Goal: Task Accomplishment & Management: Complete application form

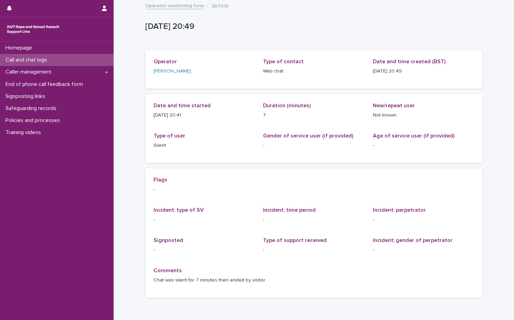
drag, startPoint x: 0, startPoint y: 0, endPoint x: 19, endPoint y: 56, distance: 58.8
click at [19, 56] on div "Call and chat logs" at bounding box center [57, 60] width 114 height 12
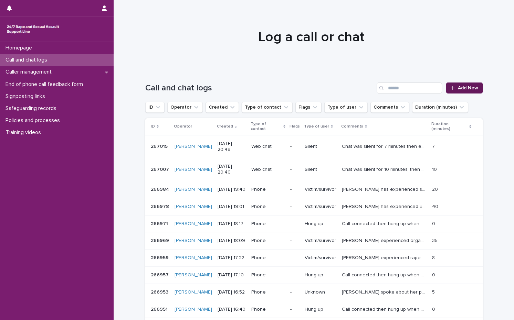
click at [455, 85] on link "Add New" at bounding box center [464, 88] width 36 height 11
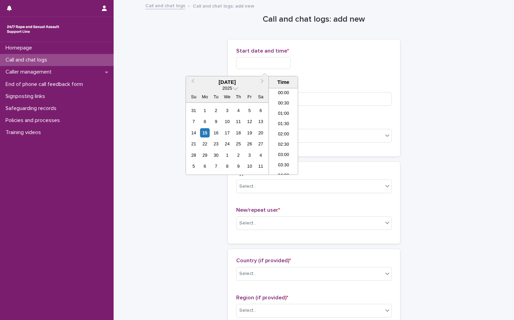
click at [268, 63] on input "text" at bounding box center [263, 63] width 54 height 12
click at [203, 136] on div "15" at bounding box center [204, 132] width 9 height 9
click at [259, 133] on div "20" at bounding box center [260, 132] width 9 height 9
click at [205, 136] on div "15" at bounding box center [204, 132] width 9 height 9
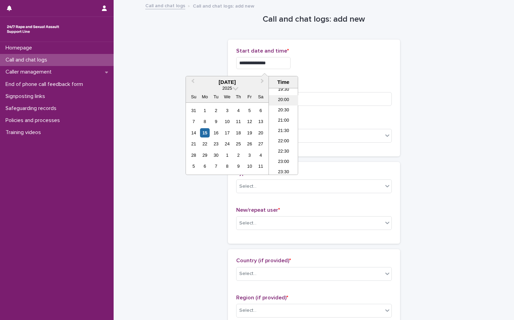
click at [281, 98] on li "20:00" at bounding box center [283, 100] width 29 height 10
click at [284, 68] on input "**********" at bounding box center [263, 63] width 54 height 12
type input "**********"
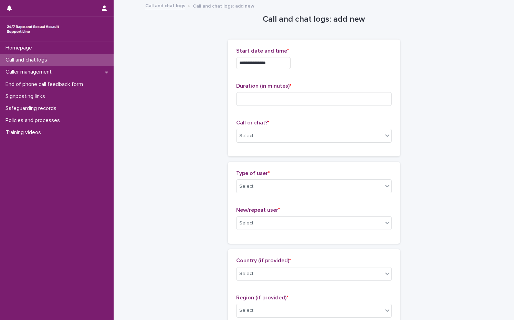
click at [278, 96] on input at bounding box center [314, 99] width 156 height 14
type input "**"
click at [276, 139] on div "Select..." at bounding box center [309, 135] width 146 height 11
click at [259, 159] on div "Web chat" at bounding box center [311, 161] width 155 height 12
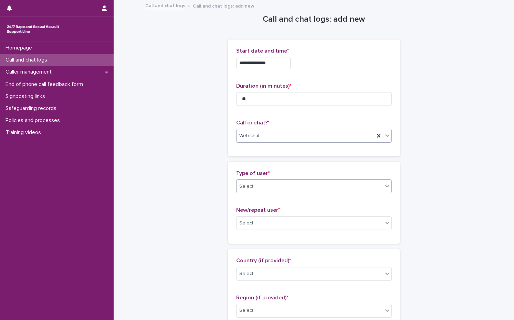
click at [250, 188] on div "Select..." at bounding box center [247, 186] width 17 height 7
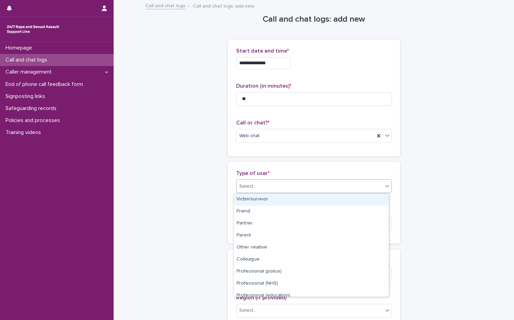
click at [247, 202] on div "Victim/survivor" at bounding box center [311, 200] width 155 height 12
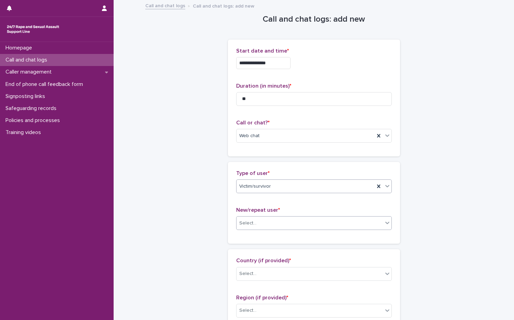
click at [240, 223] on div "Select..." at bounding box center [247, 223] width 17 height 7
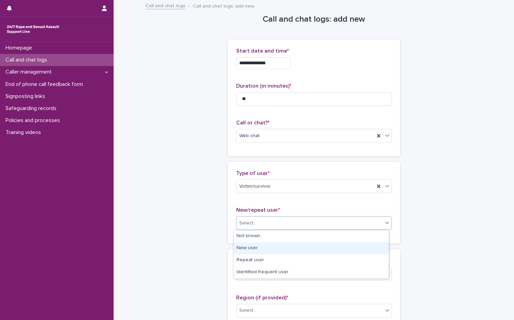
click at [239, 250] on div "New user" at bounding box center [311, 249] width 155 height 12
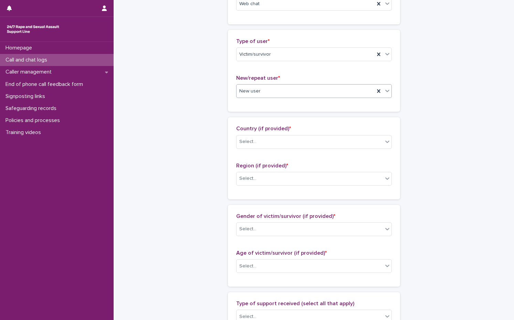
scroll to position [138, 0]
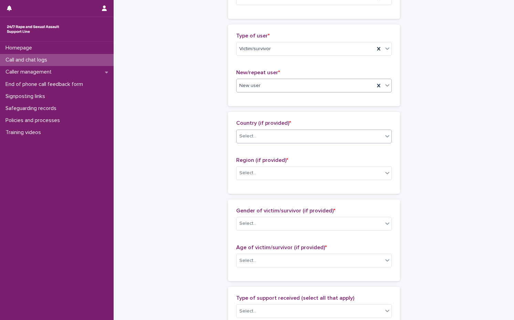
click at [274, 141] on div "Select..." at bounding box center [309, 136] width 146 height 11
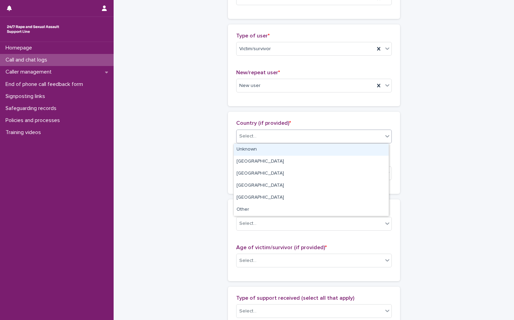
click at [262, 148] on div "Unknown" at bounding box center [311, 150] width 155 height 12
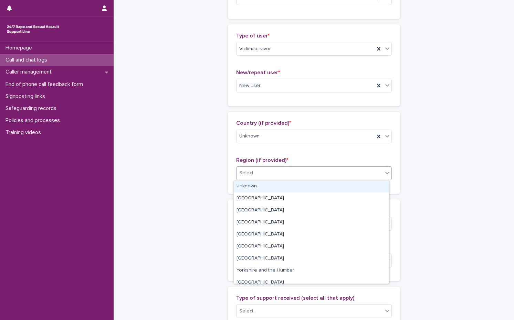
click at [281, 173] on div "Select..." at bounding box center [309, 173] width 146 height 11
click at [272, 189] on div "Unknown" at bounding box center [311, 187] width 155 height 12
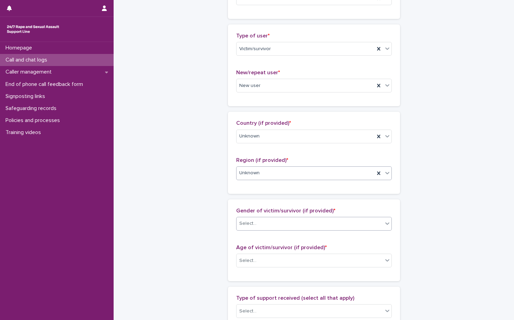
click at [266, 225] on div "Select..." at bounding box center [309, 223] width 146 height 11
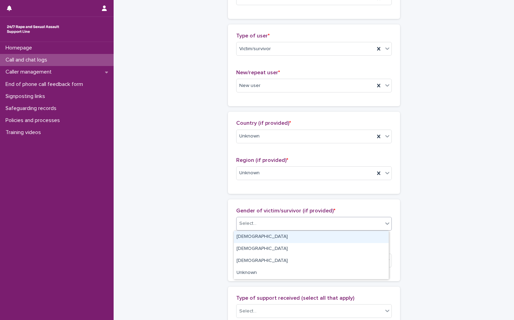
click at [262, 236] on div "[DEMOGRAPHIC_DATA]" at bounding box center [311, 237] width 155 height 12
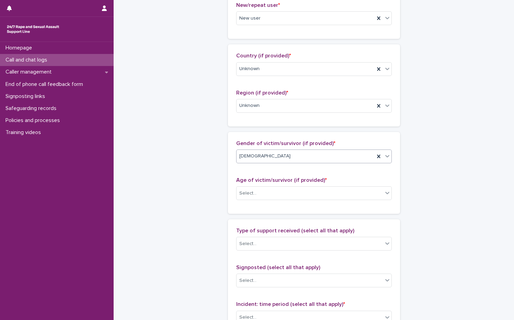
scroll to position [206, 0]
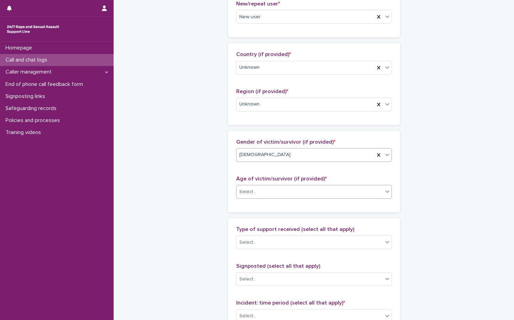
click at [276, 193] on div "Select..." at bounding box center [309, 191] width 146 height 11
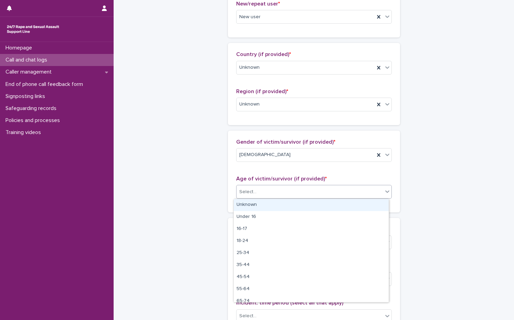
click at [271, 207] on div "Unknown" at bounding box center [311, 205] width 155 height 12
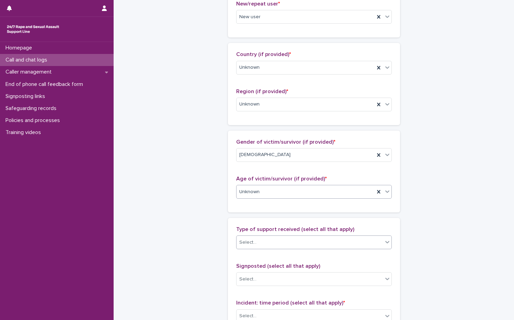
click at [276, 245] on div "Select..." at bounding box center [309, 242] width 146 height 11
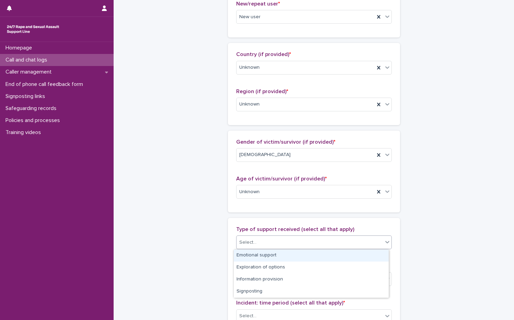
click at [273, 256] on div "Emotional support" at bounding box center [311, 256] width 155 height 12
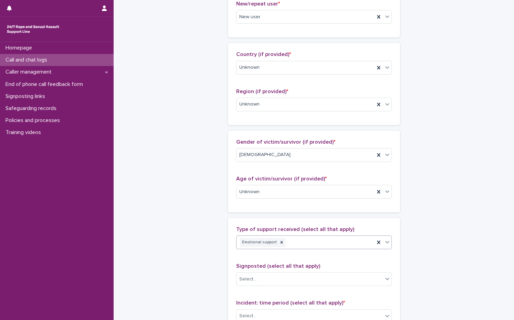
click at [303, 239] on div "Emotional support" at bounding box center [305, 243] width 138 height 12
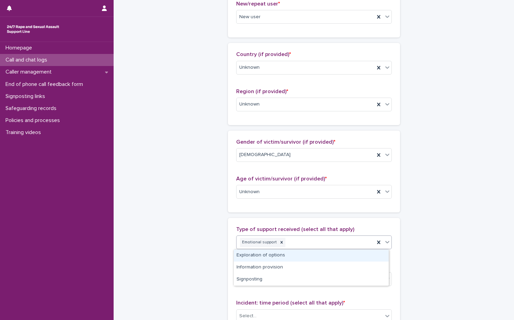
click at [285, 254] on div "Exploration of options" at bounding box center [311, 256] width 155 height 12
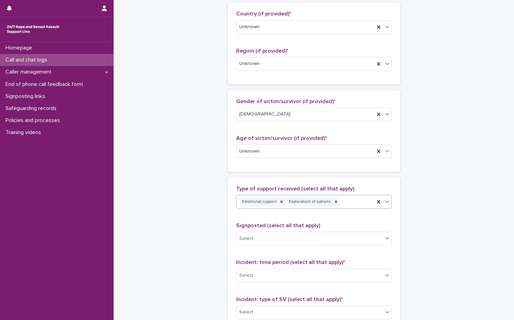
scroll to position [310, 0]
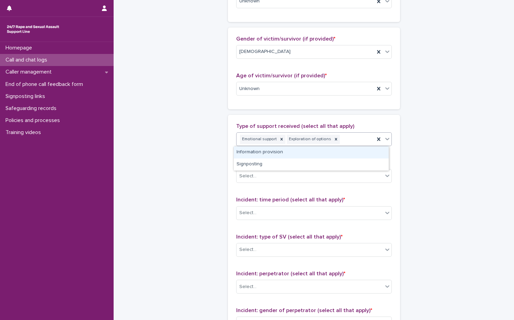
click at [345, 140] on div "Emotional support Exploration of options" at bounding box center [305, 140] width 138 height 12
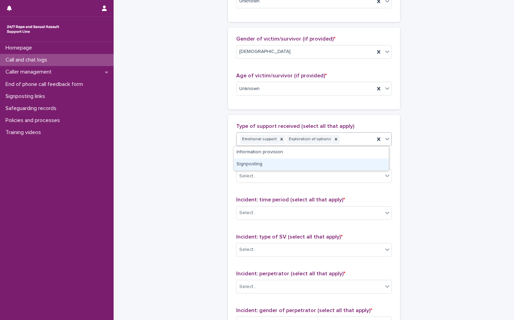
click at [271, 166] on div "Signposting" at bounding box center [311, 165] width 155 height 12
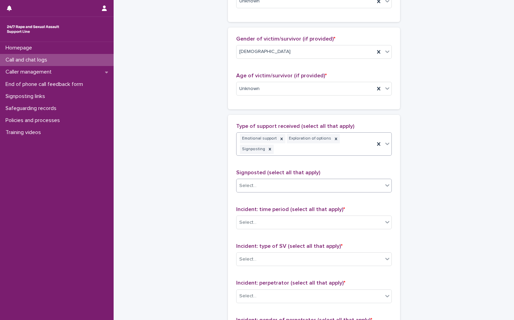
click at [276, 180] on div "Select..." at bounding box center [309, 185] width 146 height 11
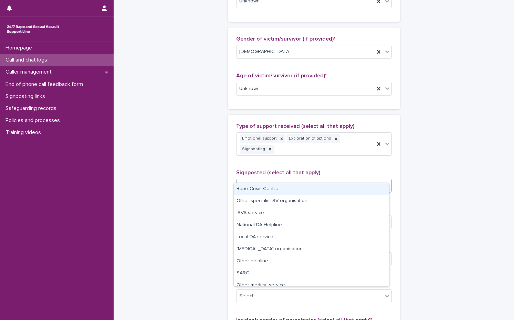
click at [270, 190] on div "Rape Crisis Centre" at bounding box center [311, 189] width 155 height 12
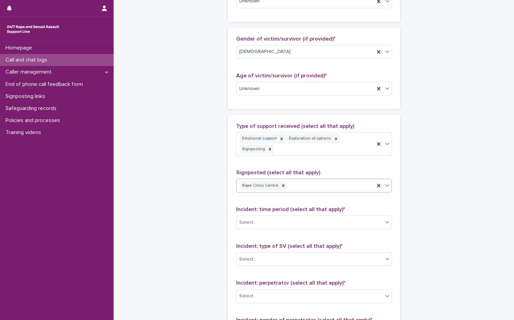
click at [311, 180] on div "Rape Crisis Centre" at bounding box center [305, 186] width 138 height 12
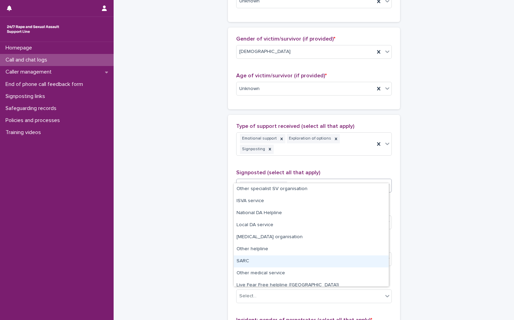
click at [263, 258] on div "SARC" at bounding box center [311, 262] width 155 height 12
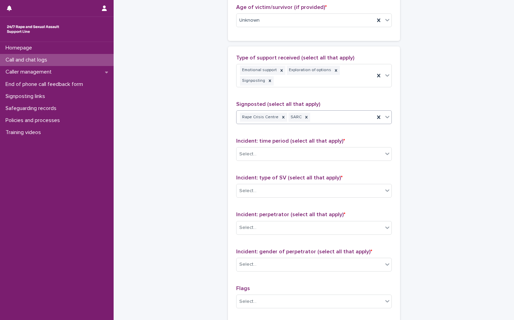
scroll to position [378, 0]
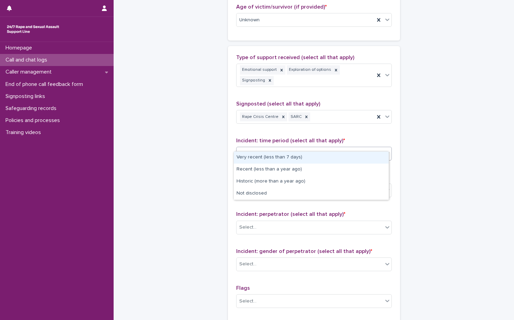
click at [263, 148] on div "Select..." at bounding box center [309, 153] width 146 height 11
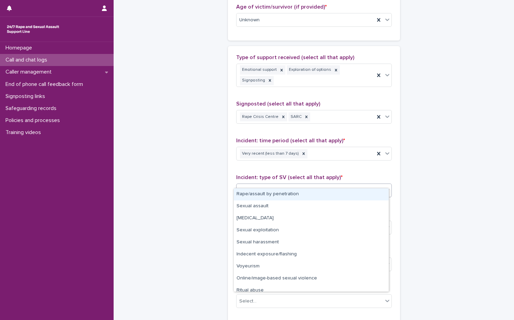
click at [259, 185] on div "Select..." at bounding box center [309, 190] width 146 height 11
click at [257, 198] on div "Rape/assault by penetration" at bounding box center [311, 195] width 155 height 12
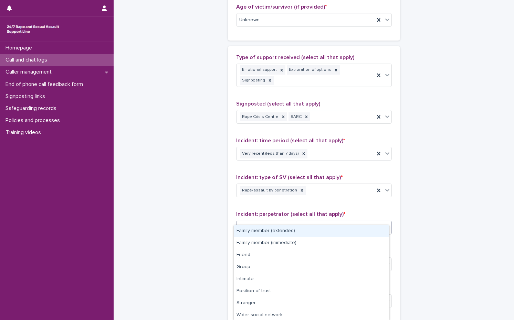
click at [259, 222] on div "Select..." at bounding box center [309, 227] width 146 height 11
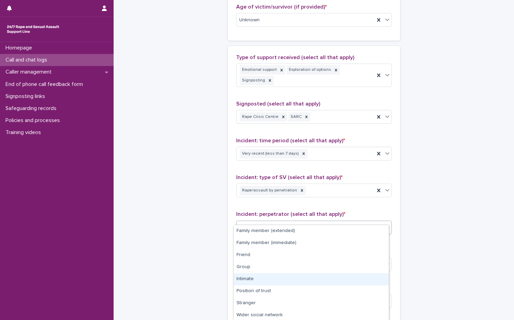
scroll to position [37, 0]
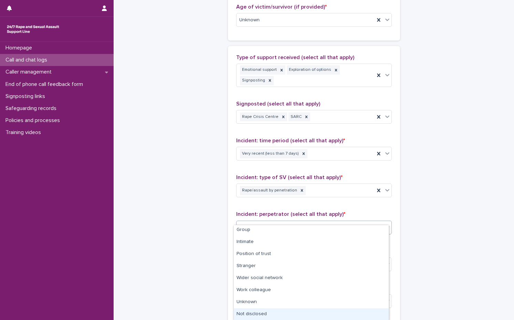
click at [262, 320] on html "**********" at bounding box center [257, 160] width 514 height 320
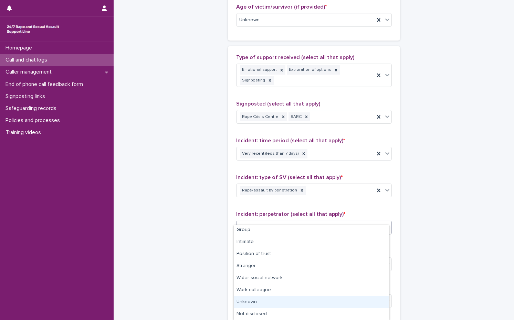
click at [263, 303] on div "Unknown" at bounding box center [311, 303] width 155 height 12
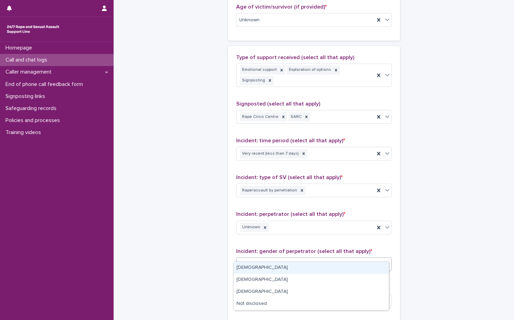
click at [265, 259] on div "Select..." at bounding box center [309, 264] width 146 height 11
click at [258, 262] on div "[DEMOGRAPHIC_DATA] [DEMOGRAPHIC_DATA] [DEMOGRAPHIC_DATA] Not disclosed" at bounding box center [311, 286] width 156 height 49
click at [259, 264] on div "[DEMOGRAPHIC_DATA]" at bounding box center [311, 268] width 155 height 12
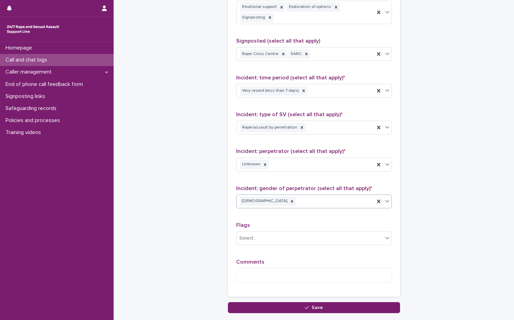
scroll to position [479, 0]
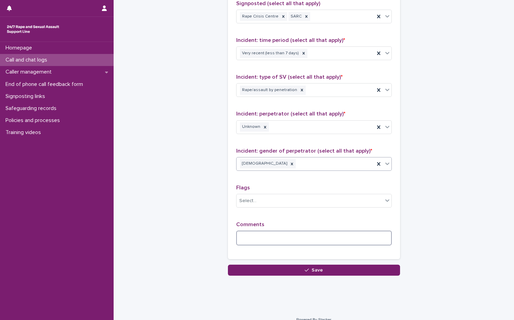
click at [261, 231] on textarea at bounding box center [314, 238] width 156 height 15
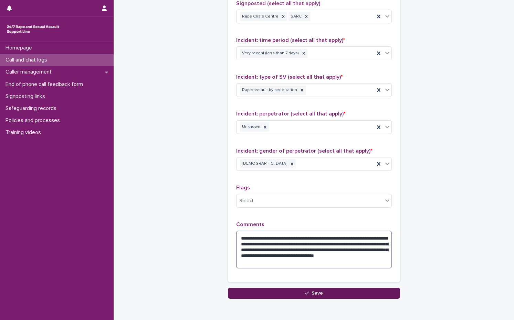
type textarea "**********"
click at [290, 288] on button "Save" at bounding box center [314, 293] width 172 height 11
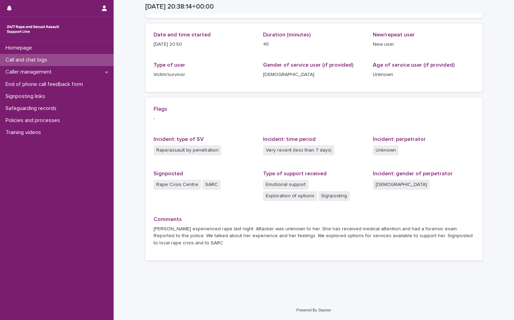
scroll to position [64, 0]
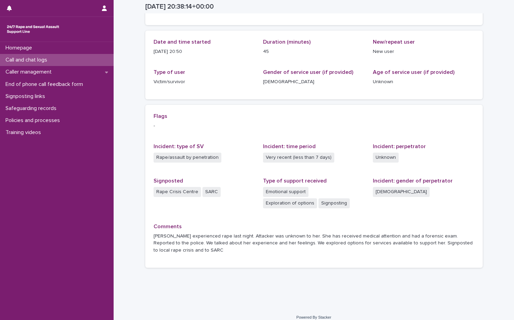
click at [29, 59] on p "Call and chat logs" at bounding box center [28, 60] width 50 height 7
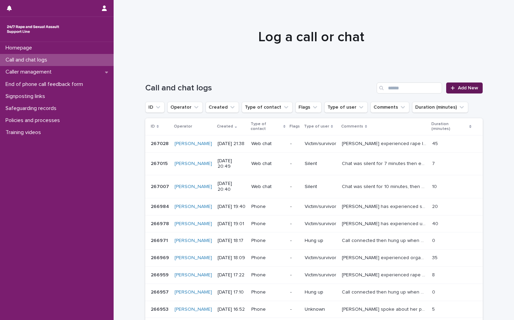
click at [460, 87] on span "Add New" at bounding box center [468, 88] width 20 height 5
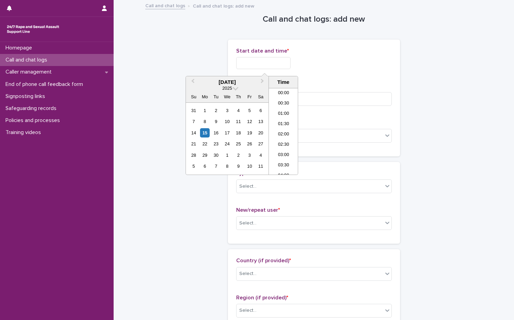
click at [236, 66] on input "text" at bounding box center [263, 63] width 54 height 12
click at [203, 130] on div "15" at bounding box center [204, 132] width 9 height 9
click at [278, 124] on li "21:00" at bounding box center [283, 121] width 29 height 10
click at [286, 68] on input "**********" at bounding box center [263, 63] width 54 height 12
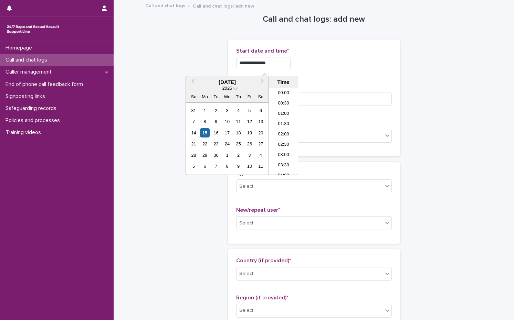
scroll to position [396, 0]
type input "**********"
click at [311, 58] on div "**********" at bounding box center [314, 63] width 156 height 12
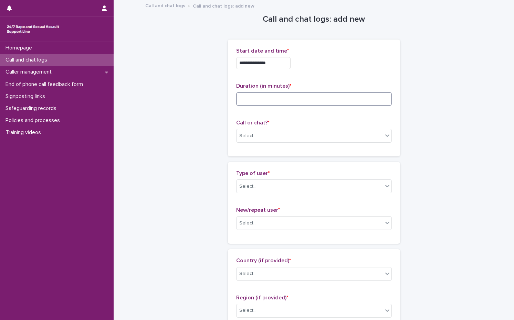
click at [275, 98] on input at bounding box center [314, 99] width 156 height 14
type input "**"
click at [249, 136] on div "Select..." at bounding box center [247, 135] width 17 height 7
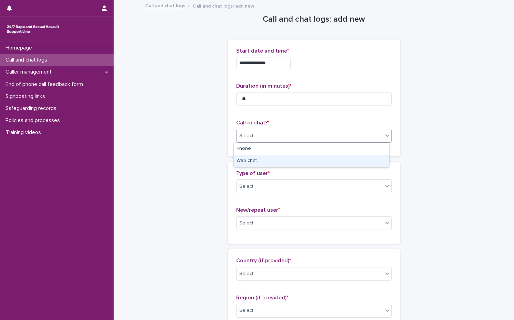
click at [242, 162] on div "Web chat" at bounding box center [311, 161] width 155 height 12
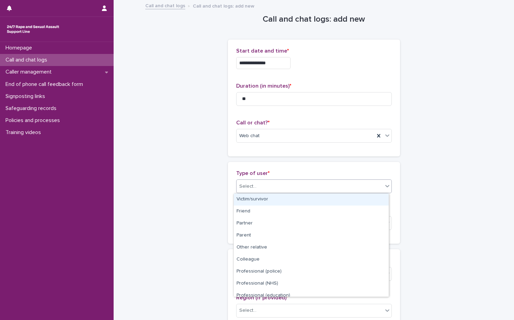
click at [245, 188] on div "Select..." at bounding box center [247, 186] width 17 height 7
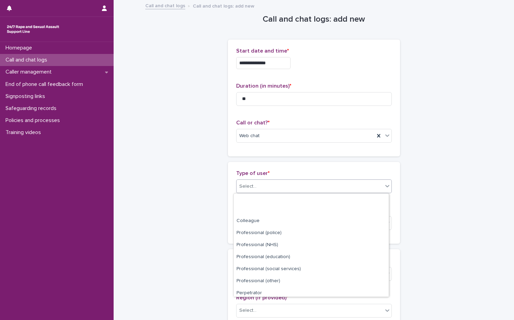
scroll to position [77, 0]
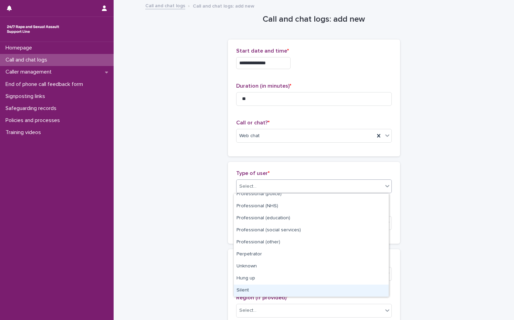
click at [260, 289] on div "Silent" at bounding box center [311, 291] width 155 height 12
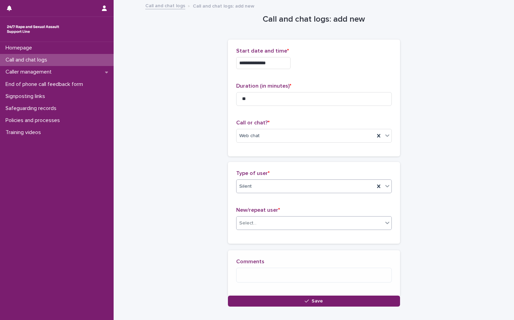
click at [260, 221] on div "Select..." at bounding box center [309, 223] width 146 height 11
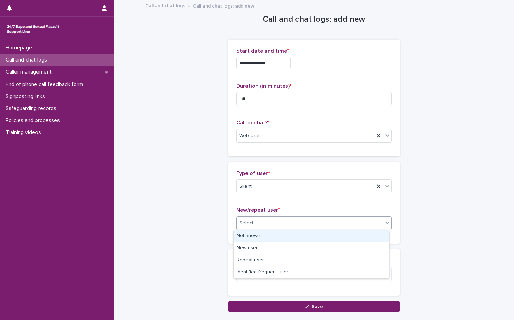
click at [256, 236] on div "Not known" at bounding box center [311, 237] width 155 height 12
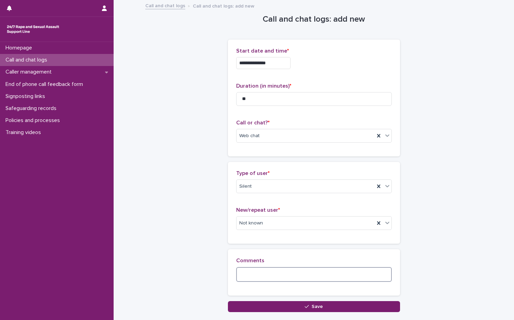
click at [257, 275] on textarea at bounding box center [314, 274] width 156 height 15
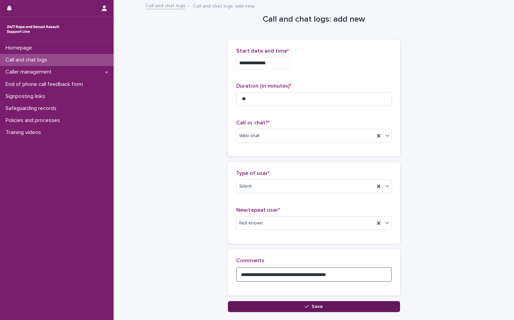
type textarea "**********"
click at [286, 303] on button "Save" at bounding box center [314, 306] width 172 height 11
